Goal: Task Accomplishment & Management: Use online tool/utility

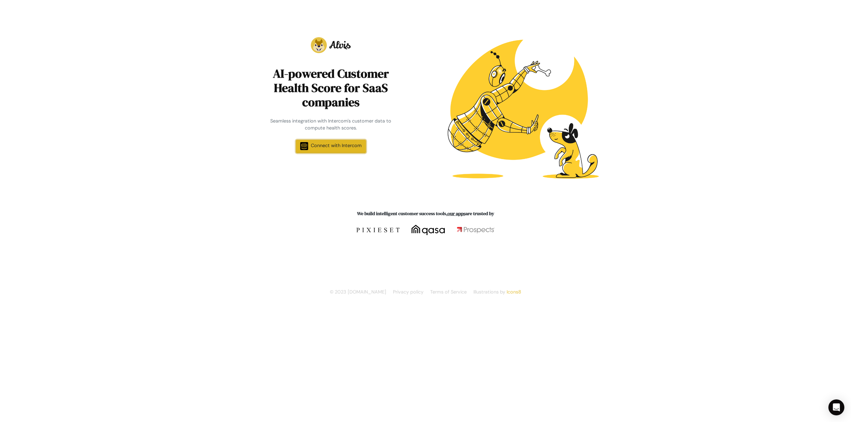
drag, startPoint x: 319, startPoint y: 142, endPoint x: 318, endPoint y: 152, distance: 10.3
click at [319, 142] on link "Connect with Intercom" at bounding box center [331, 146] width 70 height 13
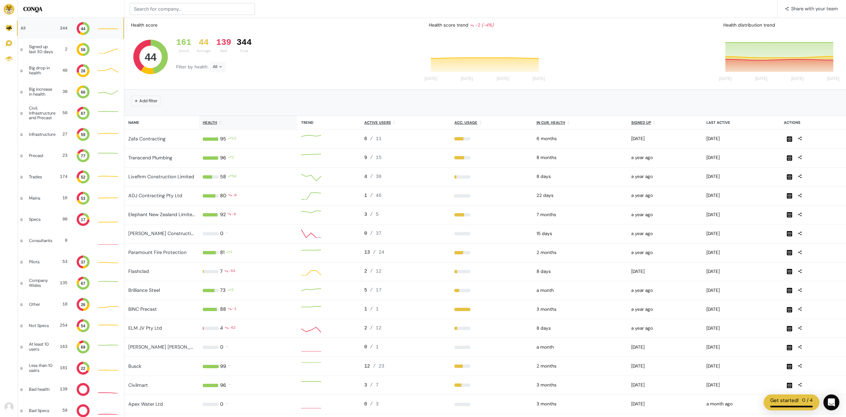
click at [202, 125] on th "Health" at bounding box center [248, 123] width 98 height 14
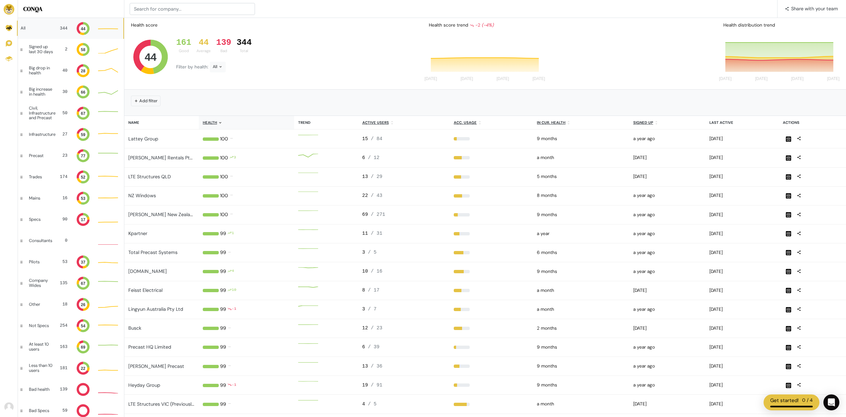
click at [204, 128] on th "Health" at bounding box center [246, 123] width 95 height 14
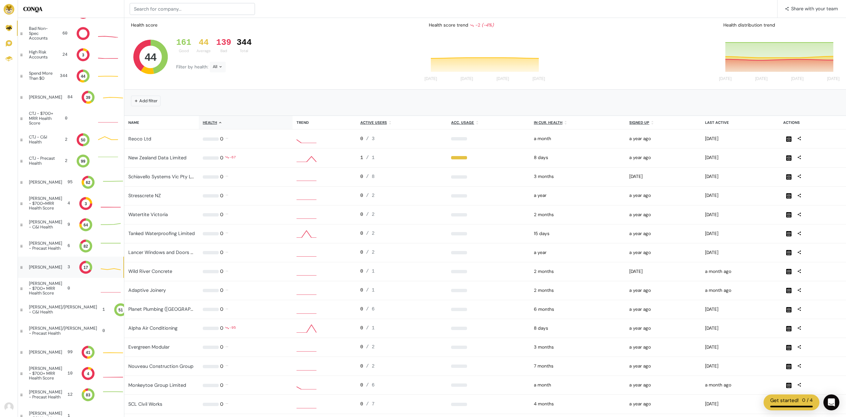
click at [37, 269] on div "[PERSON_NAME]" at bounding box center [45, 267] width 33 height 5
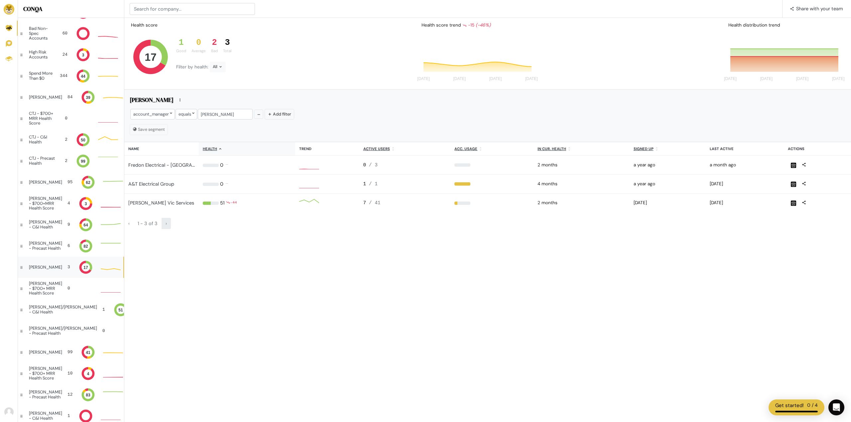
click at [167, 224] on div "›" at bounding box center [165, 223] width 9 height 11
click at [271, 115] on button "Add filter" at bounding box center [279, 114] width 30 height 10
click at [283, 118] on div at bounding box center [298, 114] width 40 height 10
click at [303, 206] on button "account_manager" at bounding box center [308, 203] width 67 height 16
click at [330, 117] on div at bounding box center [334, 114] width 20 height 10
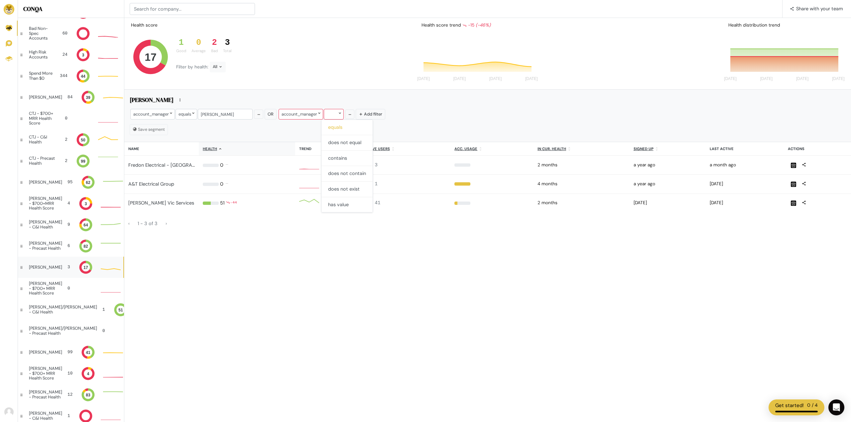
click at [348, 125] on button "equals" at bounding box center [346, 128] width 51 height 16
click at [354, 113] on input "text" at bounding box center [373, 114] width 55 height 10
type input "[PERSON_NAME]"
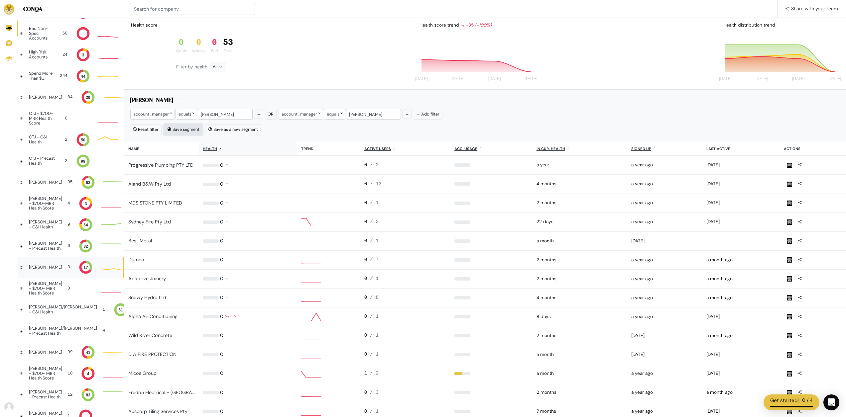
click at [177, 129] on button "Save segment" at bounding box center [183, 129] width 38 height 11
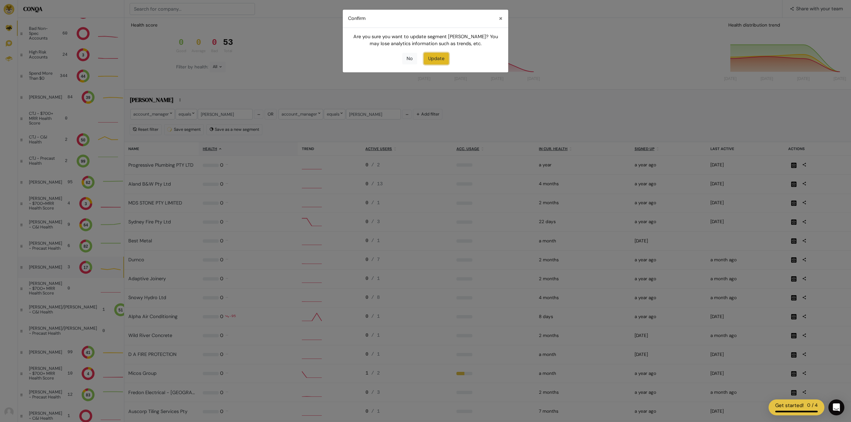
click at [430, 58] on button "Update" at bounding box center [436, 59] width 25 height 12
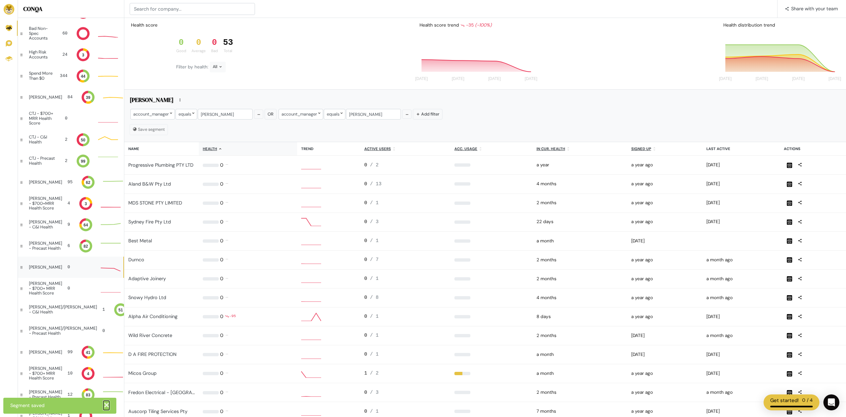
click at [105, 406] on span "✕" at bounding box center [106, 405] width 6 height 9
click at [216, 149] on u "Health" at bounding box center [210, 149] width 14 height 5
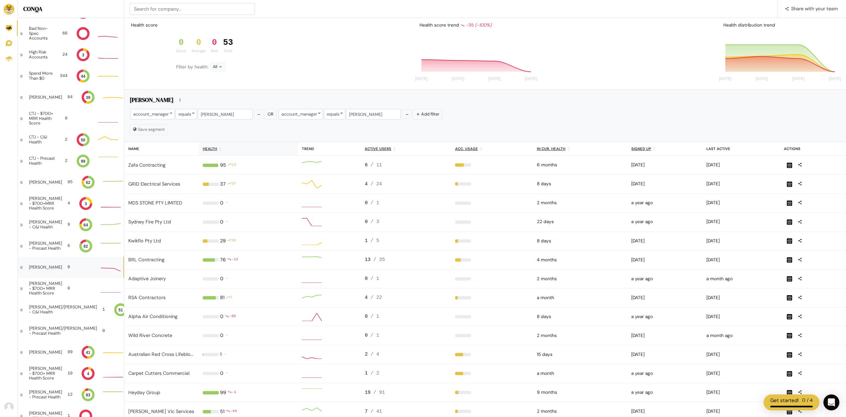
click at [207, 149] on u "Health" at bounding box center [210, 149] width 14 height 5
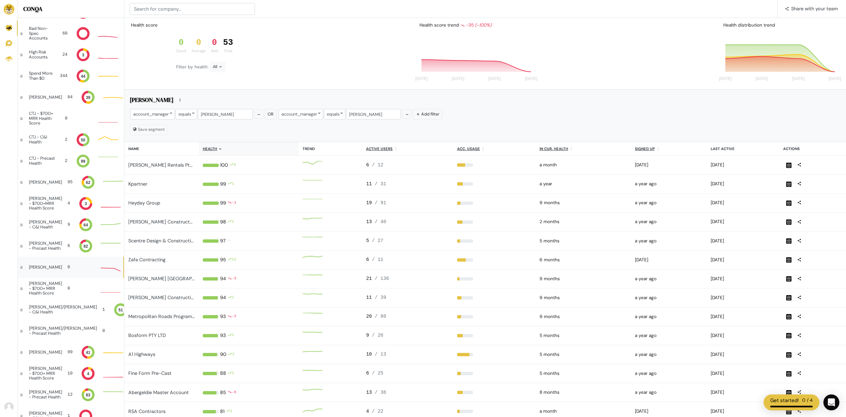
click at [212, 151] on u "Health" at bounding box center [210, 149] width 14 height 5
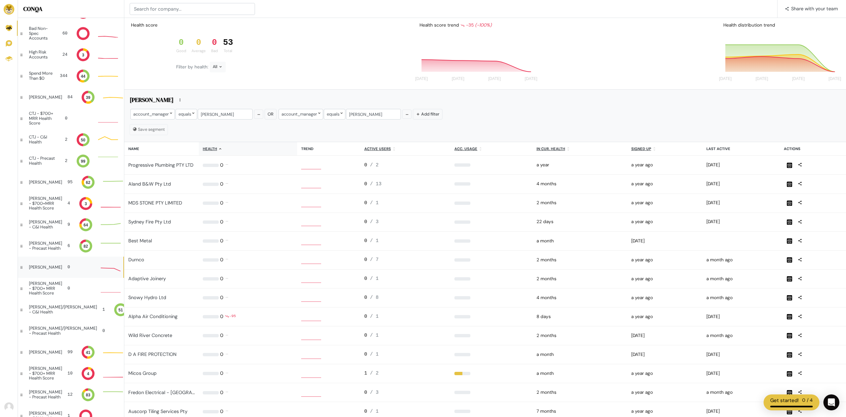
scroll to position [5, 5]
